Goal: Task Accomplishment & Management: Use online tool/utility

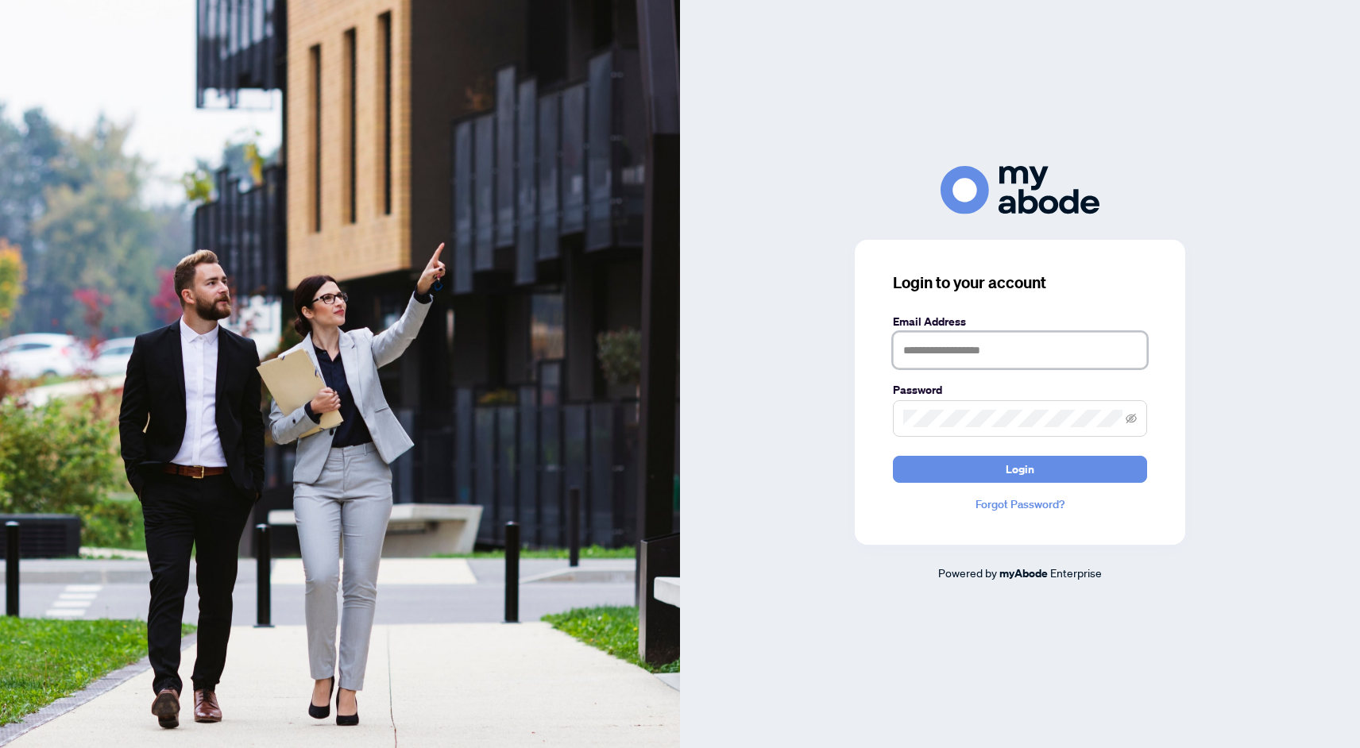
click at [957, 351] on input "text" at bounding box center [1020, 350] width 254 height 37
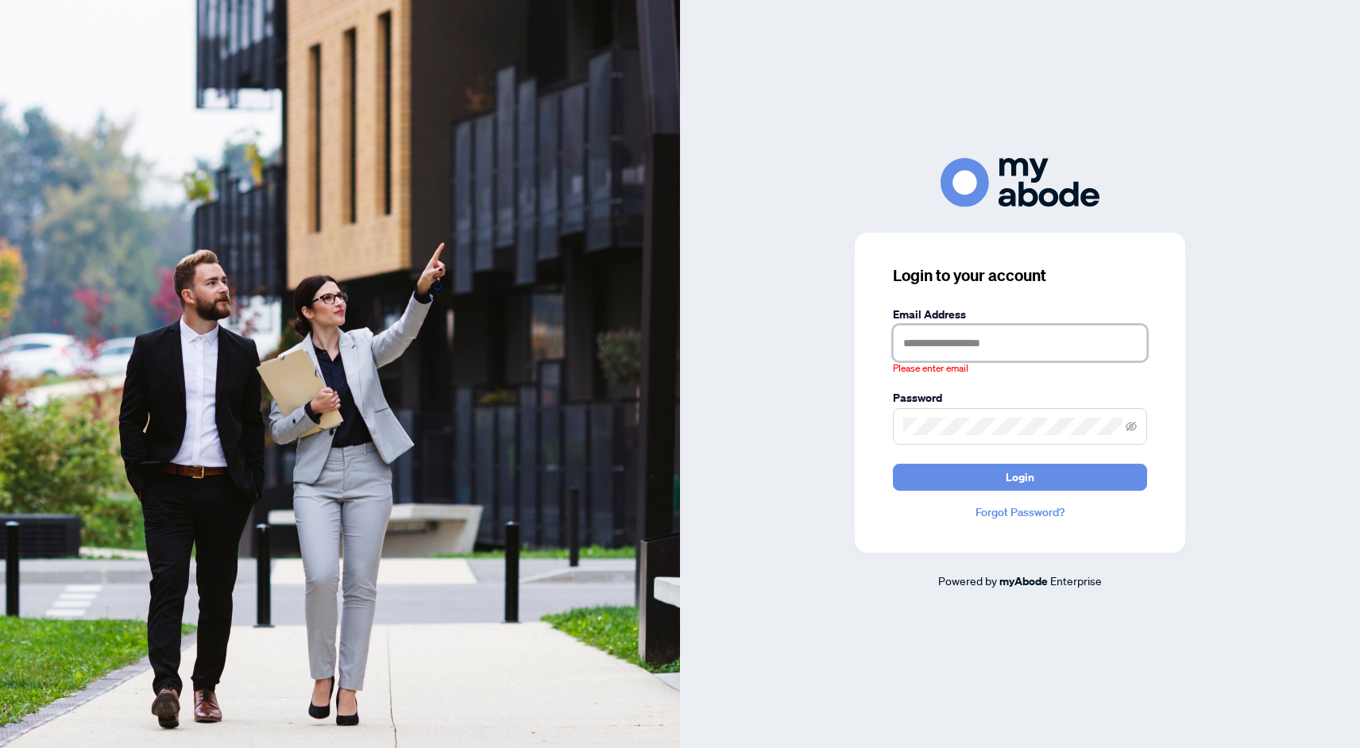
type input "**********"
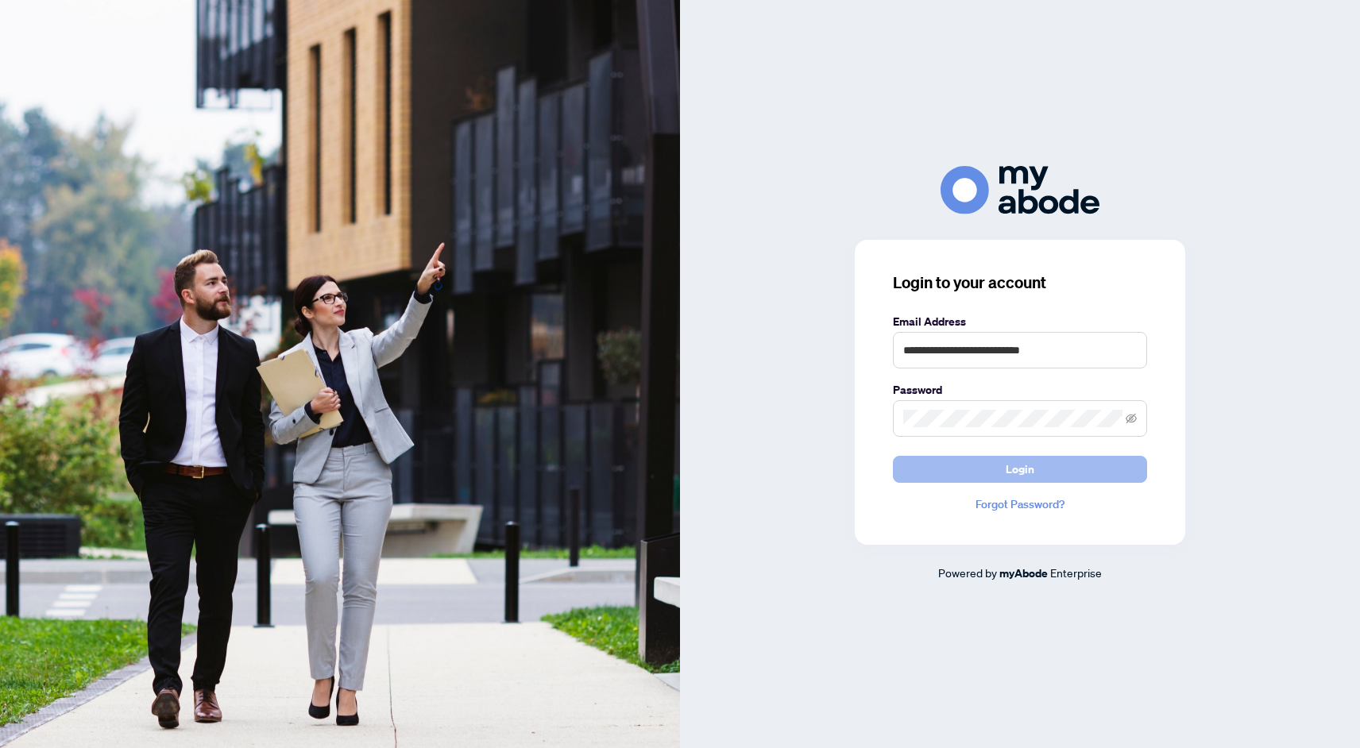
click at [976, 466] on button "Login" at bounding box center [1020, 469] width 254 height 27
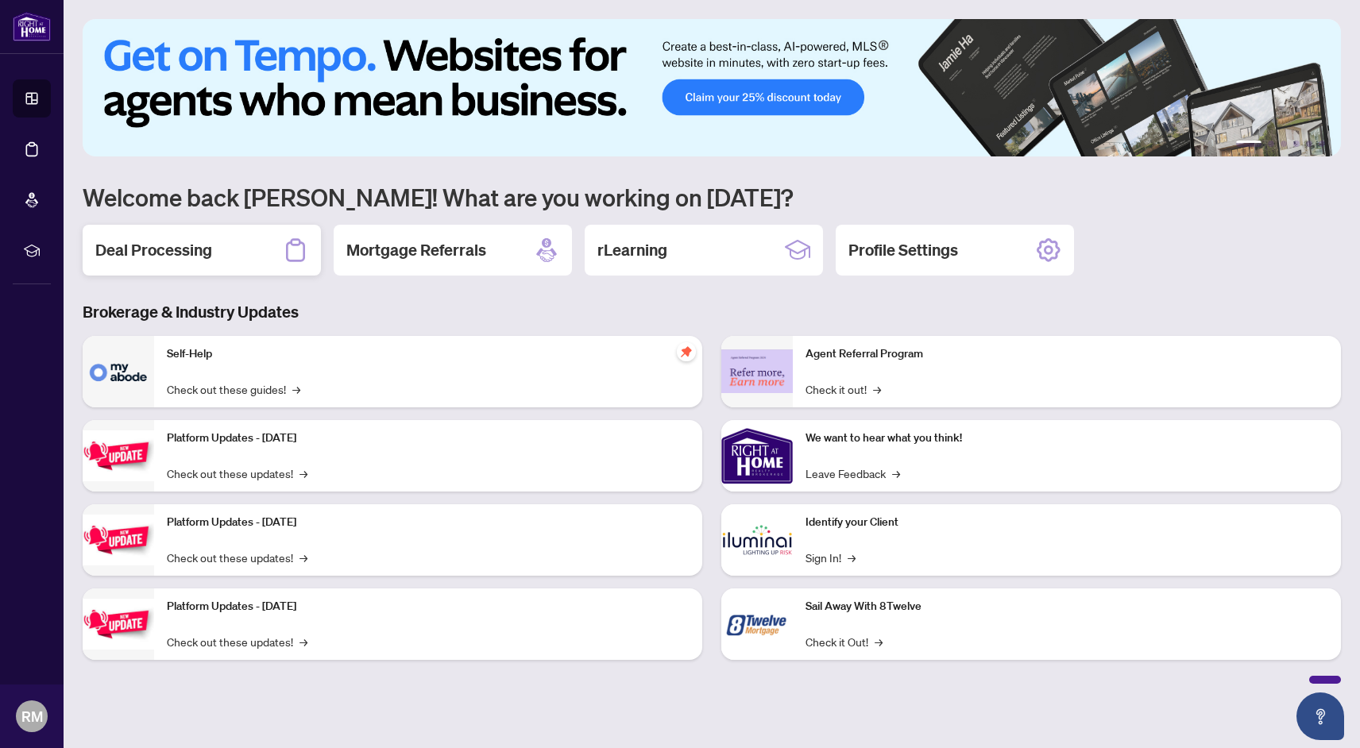
click at [255, 249] on div "Deal Processing" at bounding box center [202, 250] width 238 height 51
